Goal: Transaction & Acquisition: Purchase product/service

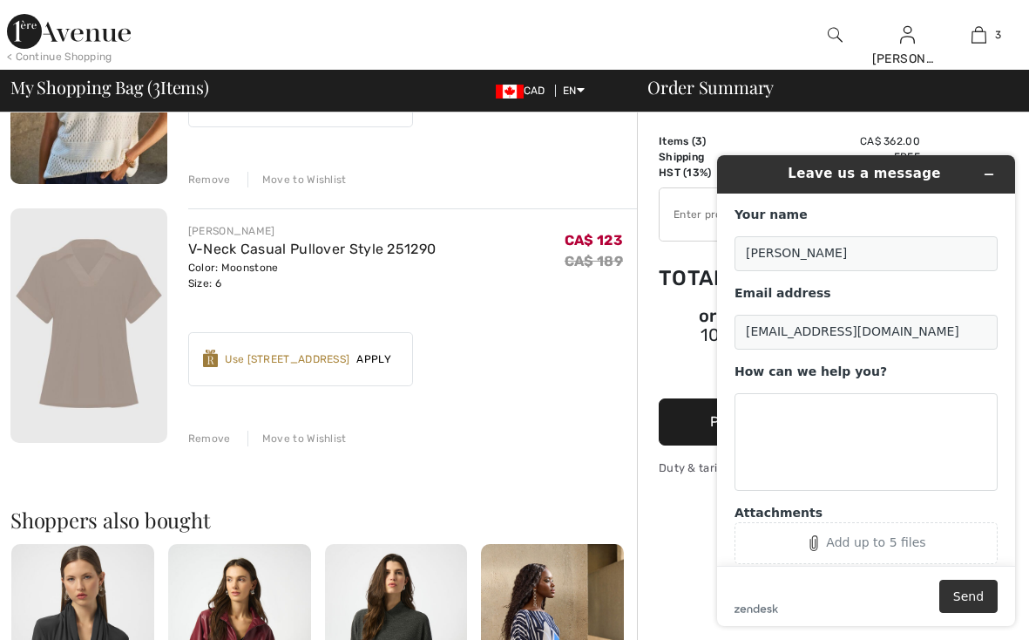
scroll to position [588, 0]
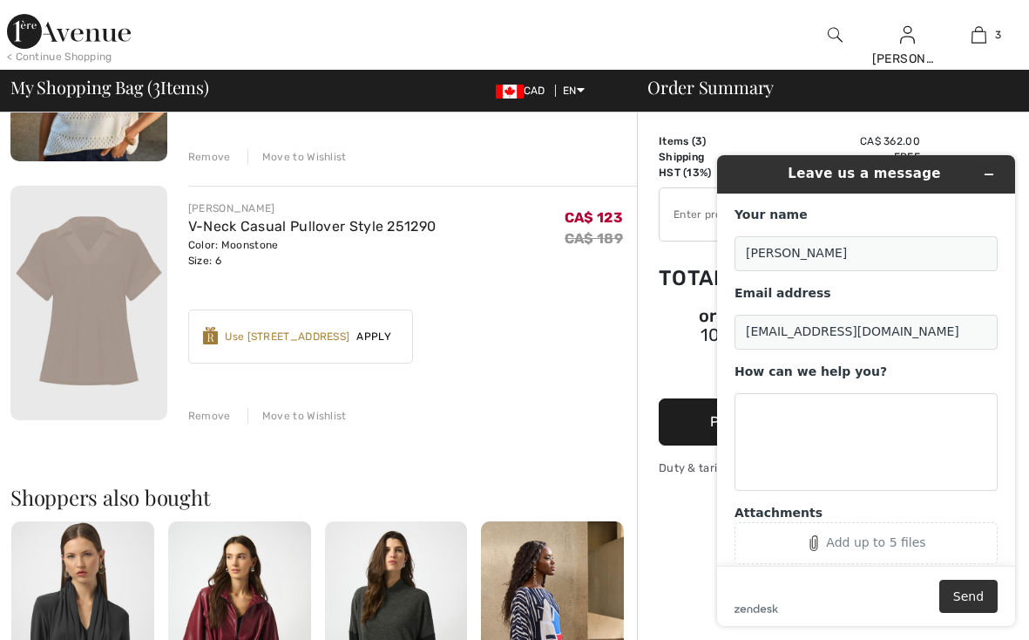
click at [601, 427] on div "JOSEPH RIBKOFF Zipper Closure Casual Top Style 253028 Color: Avocado Size: 6 Fi…" at bounding box center [323, 462] width 627 height 1590
click at [670, 507] on div "Order Summary Details Items ( 3 ) CA$ 362.00 Promo code CA$ 0.00 Shipping Free …" at bounding box center [833, 390] width 392 height 1733
click at [990, 171] on icon "Minimize widget" at bounding box center [989, 174] width 12 height 12
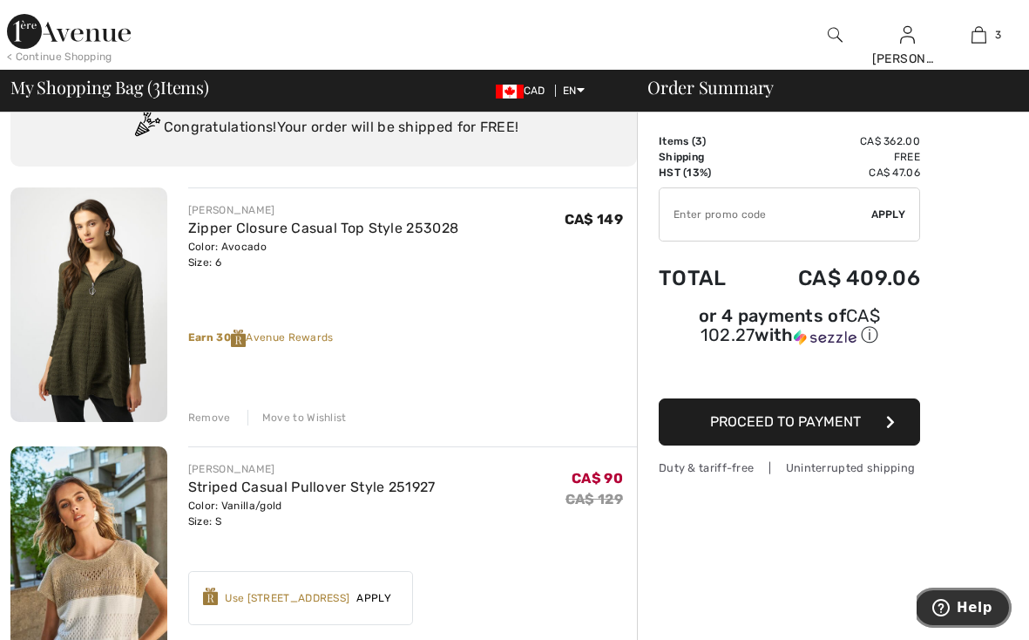
scroll to position [70, 0]
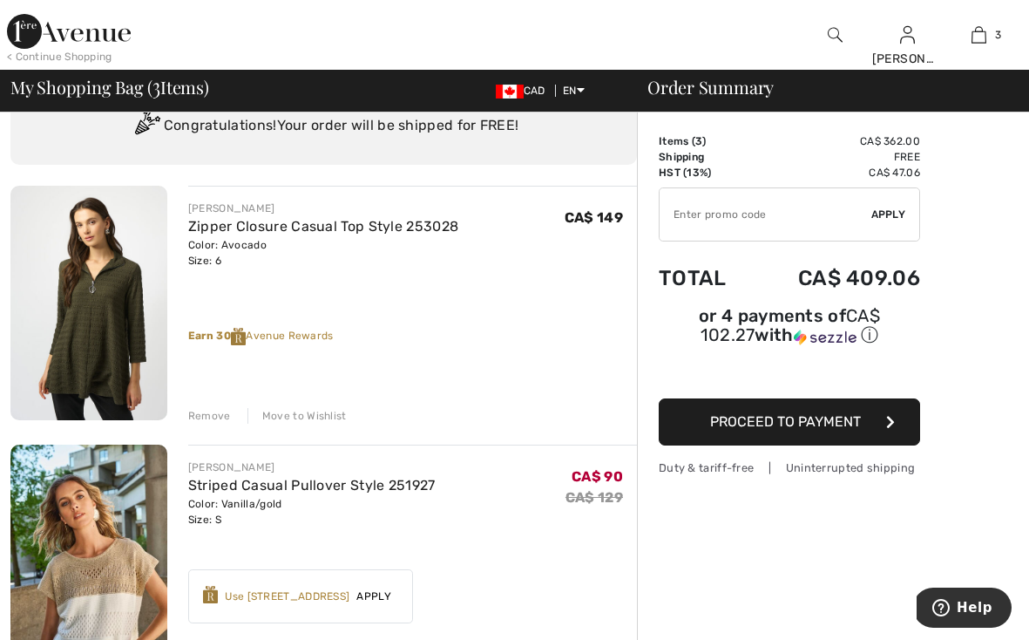
click at [835, 416] on span "Proceed to Payment" at bounding box center [785, 421] width 151 height 17
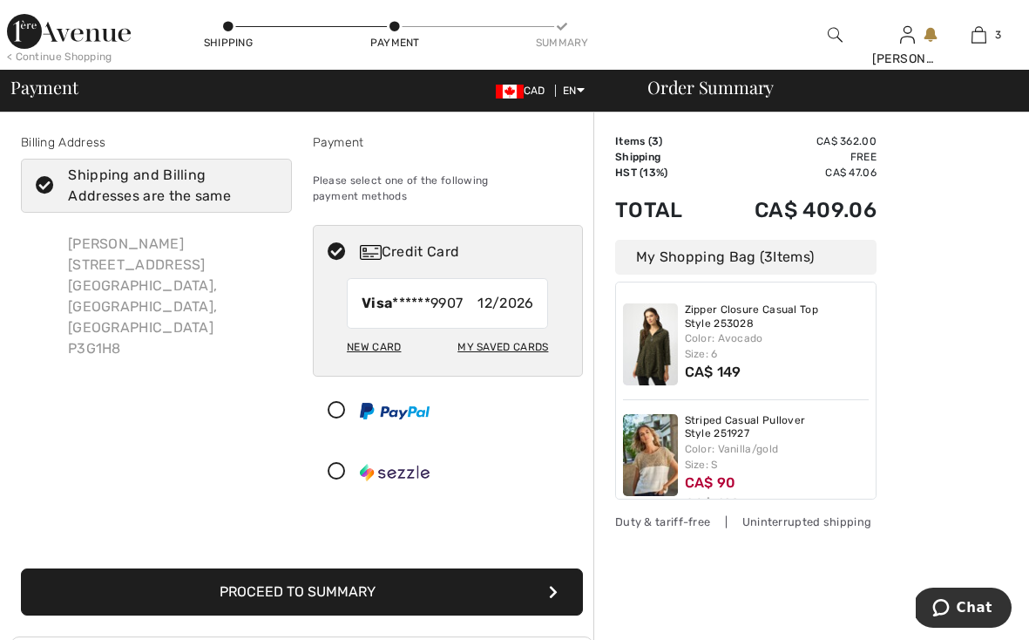
click at [511, 332] on div "My Saved Cards" at bounding box center [503, 347] width 91 height 30
radio input "true"
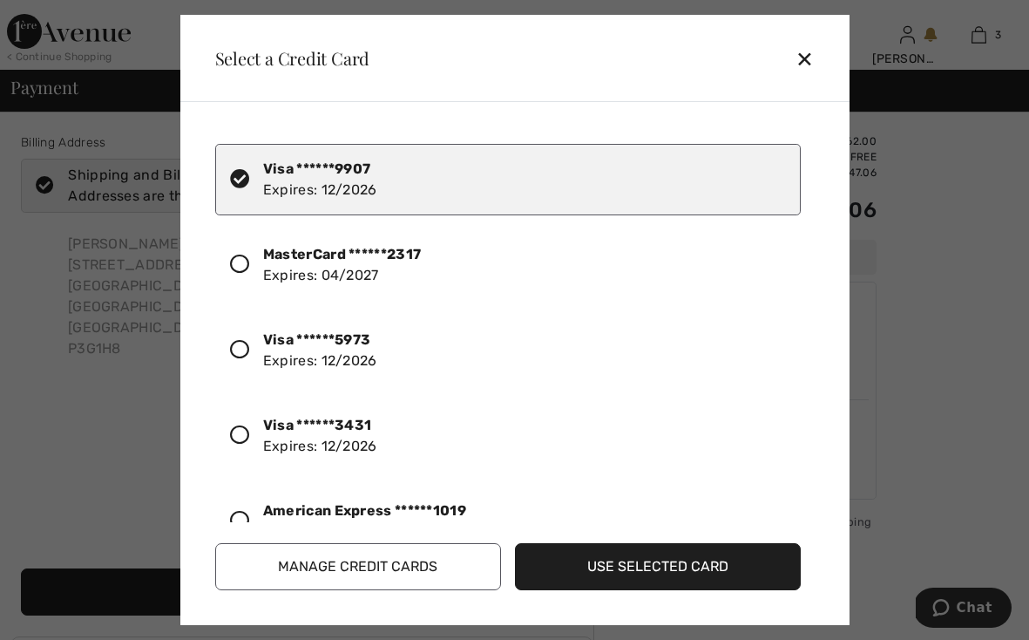
click at [235, 428] on icon at bounding box center [239, 434] width 19 height 19
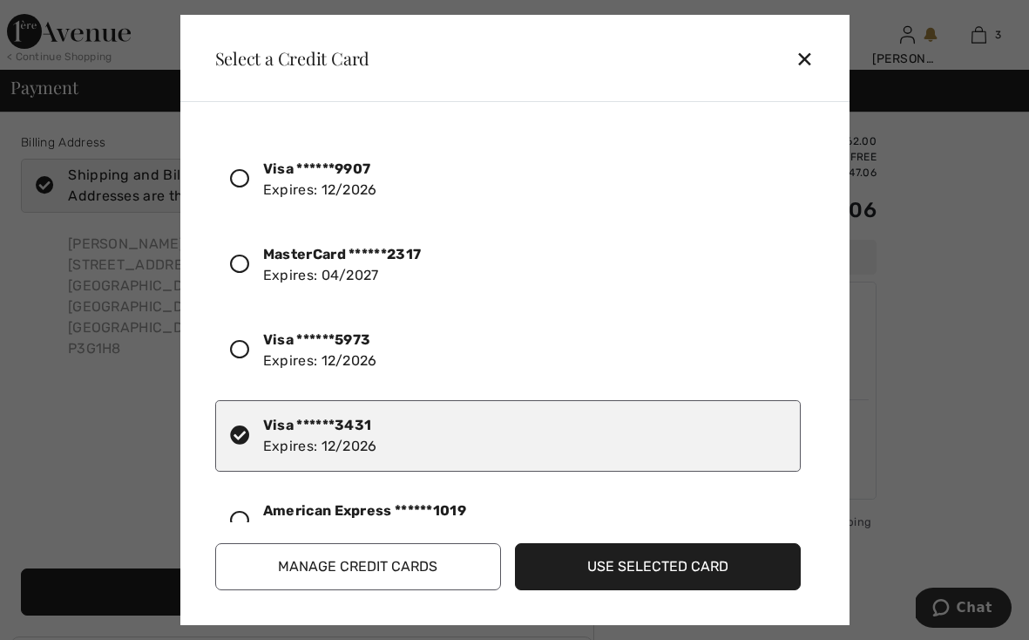
click at [631, 558] on button "Use Selected Card" at bounding box center [658, 566] width 286 height 47
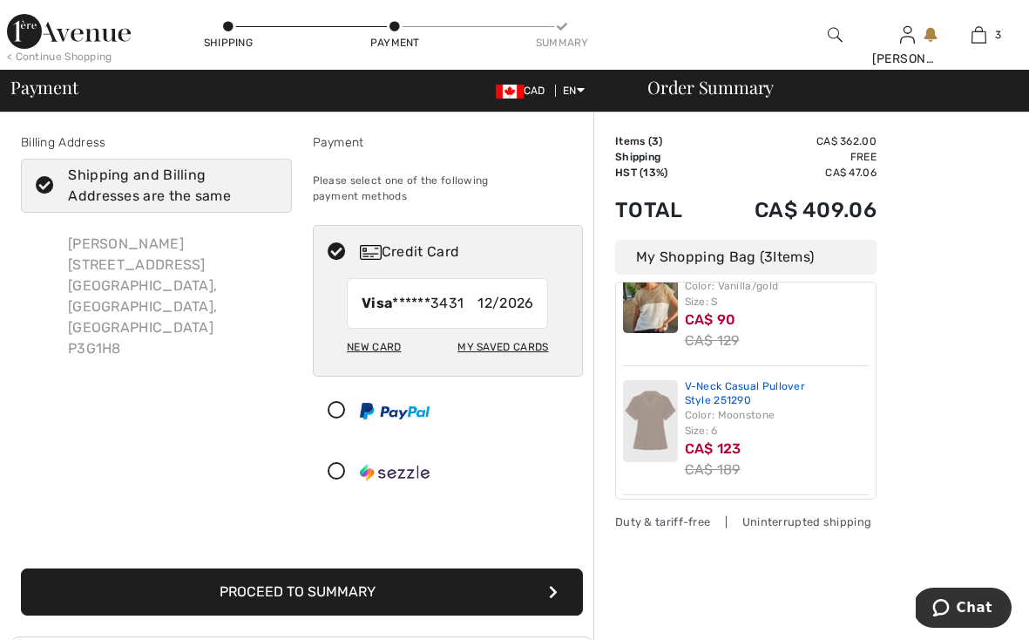
scroll to position [162, 0]
click at [481, 568] on button "Proceed to Summary" at bounding box center [302, 591] width 562 height 47
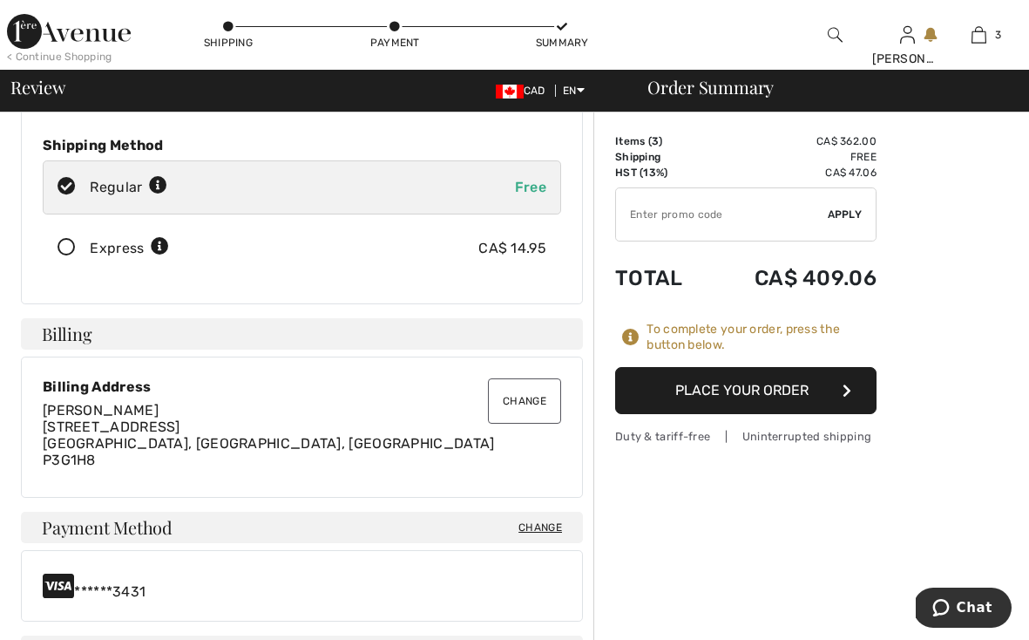
scroll to position [232, 0]
click at [729, 388] on button "Place Your Order" at bounding box center [746, 390] width 262 height 47
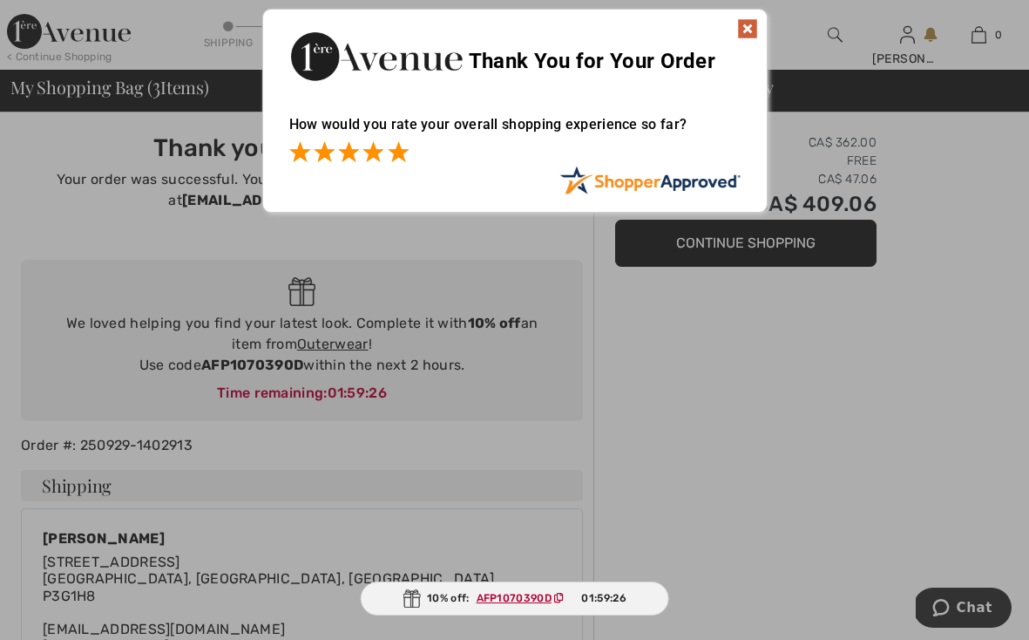
click at [393, 155] on span at bounding box center [398, 151] width 21 height 21
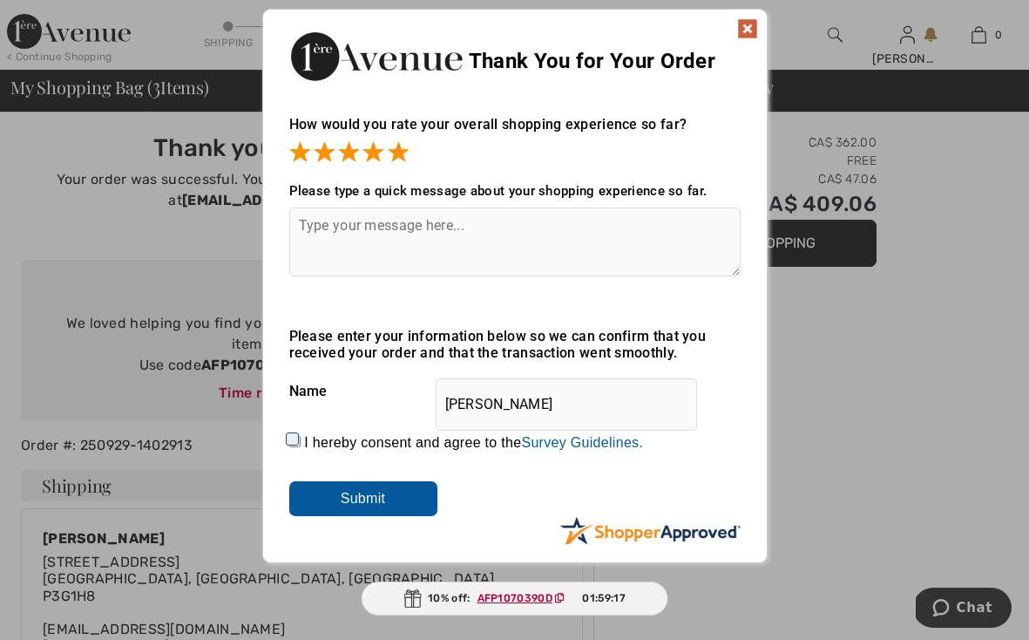
click at [749, 28] on img at bounding box center [747, 28] width 21 height 21
